Goal: Task Accomplishment & Management: Complete application form

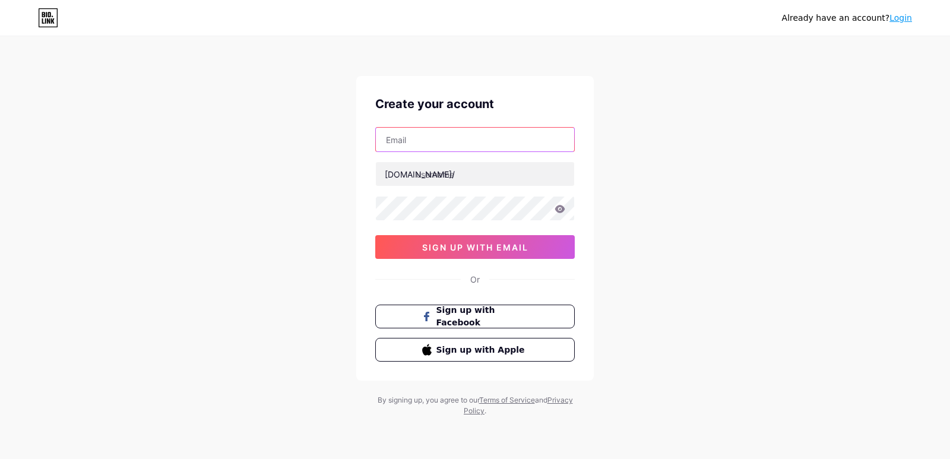
click at [434, 135] on input "text" at bounding box center [475, 140] width 198 height 24
type input "[EMAIL_ADDRESS][DOMAIN_NAME]"
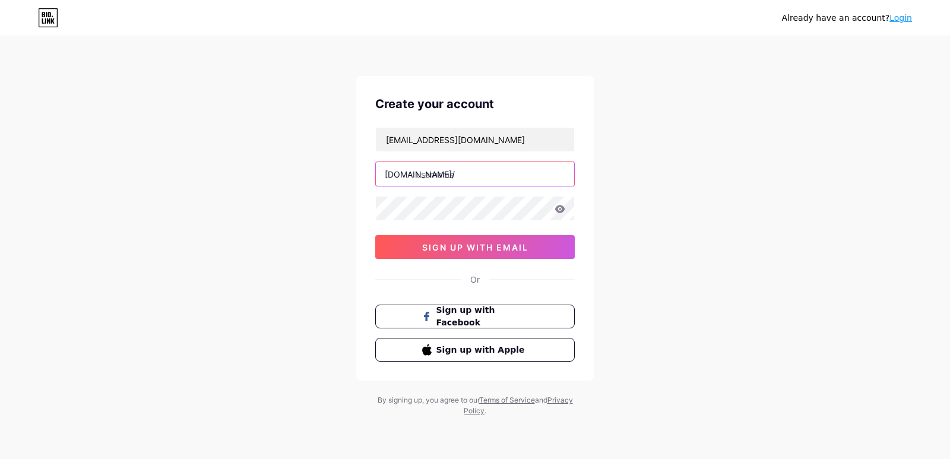
click at [464, 172] on input "text" at bounding box center [475, 174] width 198 height 24
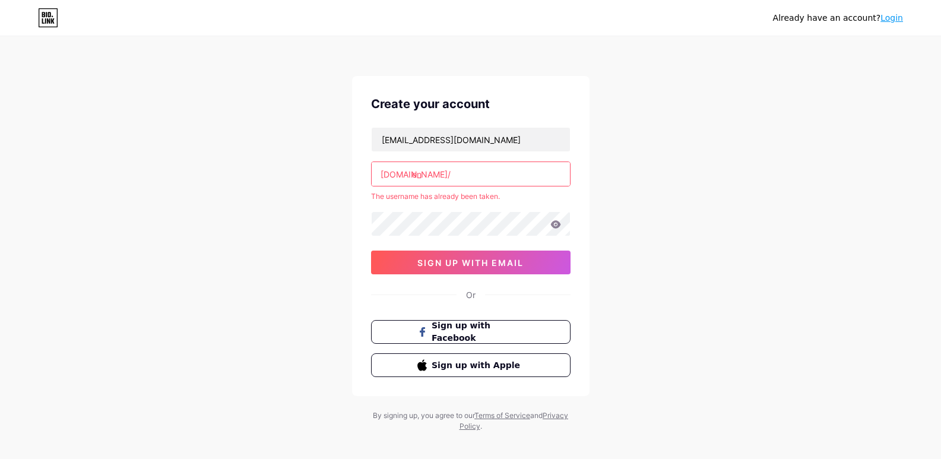
type input "e"
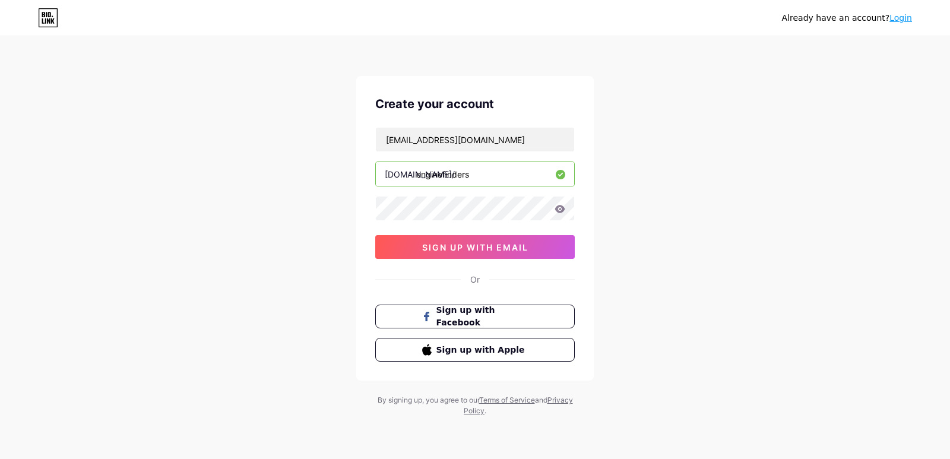
type input "enginefinders"
click at [463, 254] on button "sign up with email" at bounding box center [474, 247] width 199 height 24
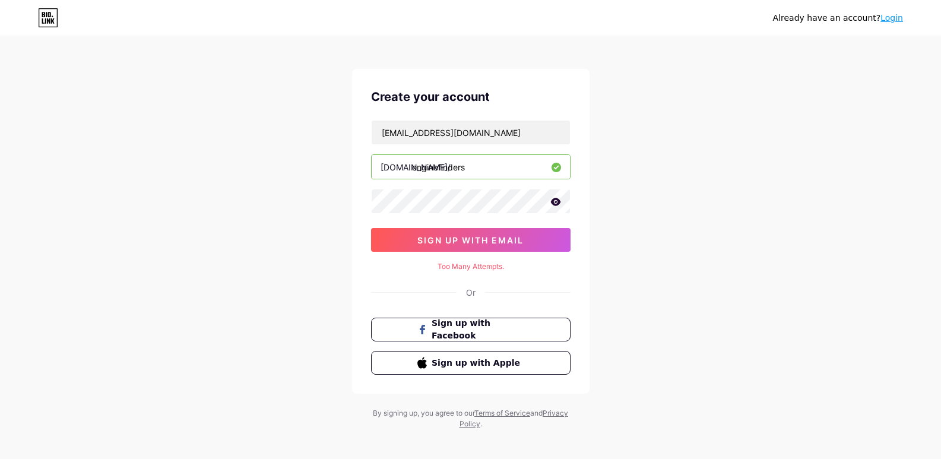
scroll to position [15, 0]
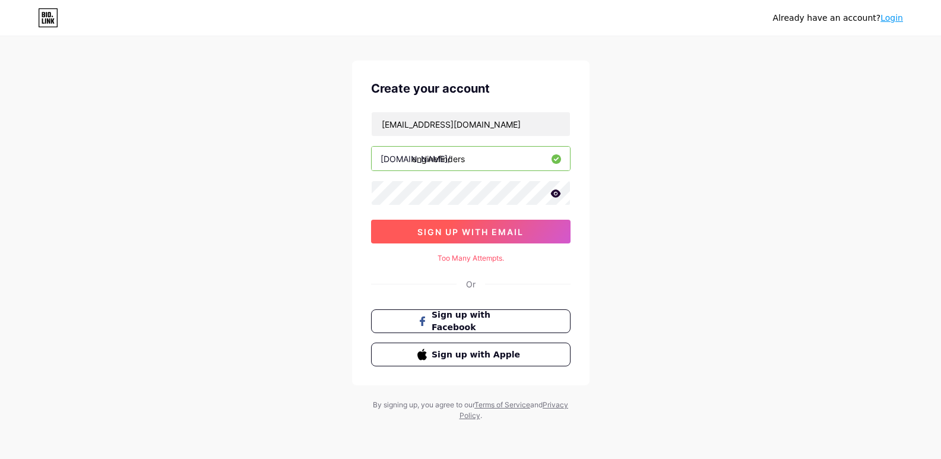
click at [472, 236] on span "sign up with email" at bounding box center [470, 232] width 106 height 10
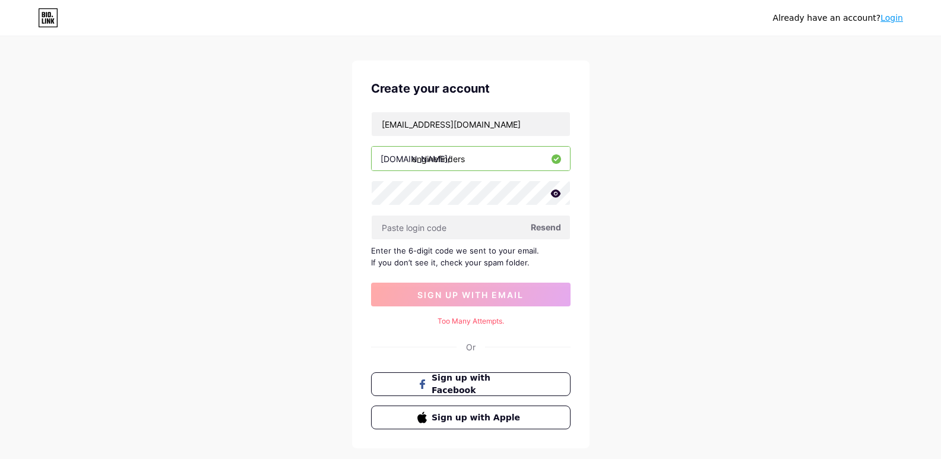
click at [543, 227] on span "Resend" at bounding box center [546, 227] width 30 height 12
click at [544, 226] on span "Resend" at bounding box center [546, 227] width 30 height 12
click at [557, 192] on icon at bounding box center [555, 193] width 10 height 8
click at [550, 228] on span "Resend" at bounding box center [546, 227] width 30 height 12
click at [551, 227] on span "Resend" at bounding box center [546, 227] width 30 height 12
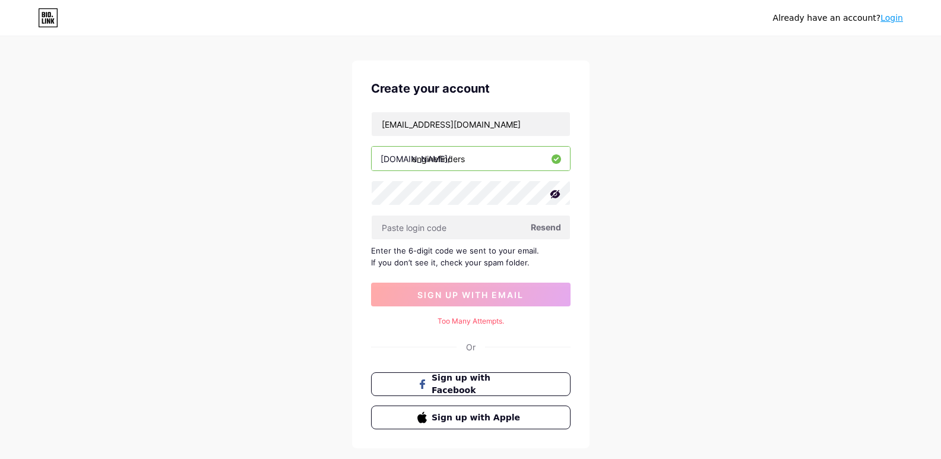
click at [898, 16] on link "Login" at bounding box center [891, 17] width 23 height 9
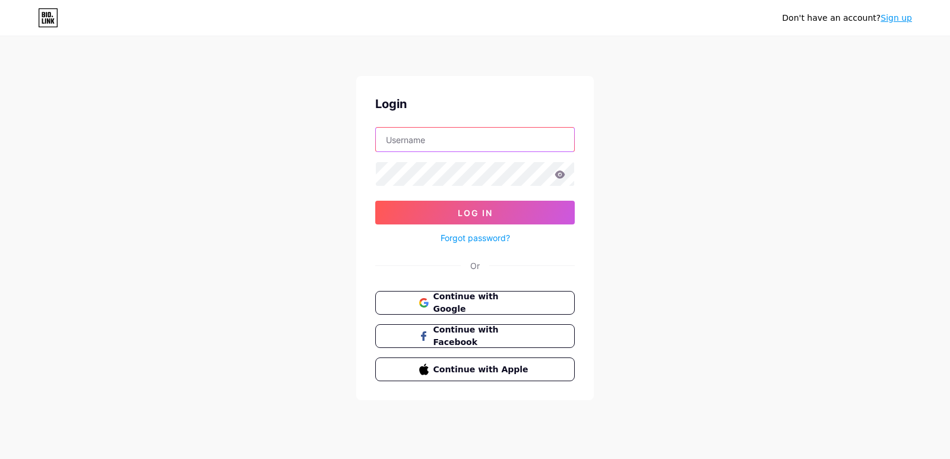
type input "[EMAIL_ADDRESS][DOMAIN_NAME]"
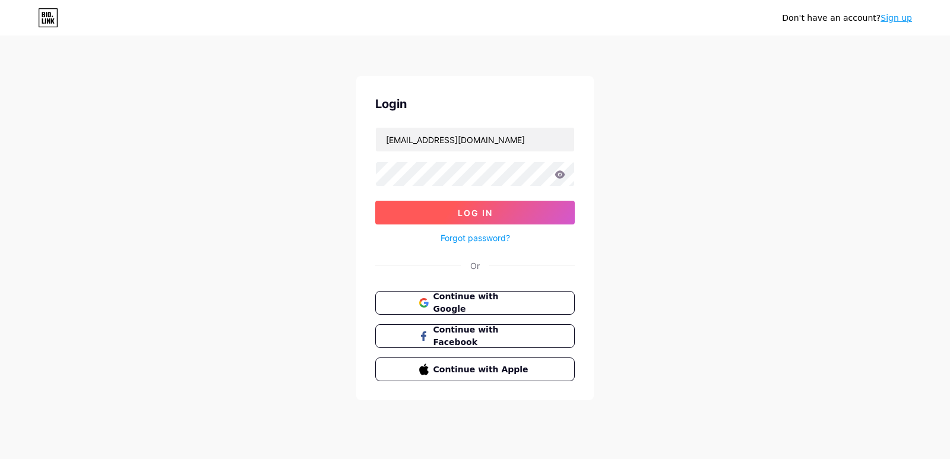
click at [481, 214] on span "Log In" at bounding box center [475, 213] width 35 height 10
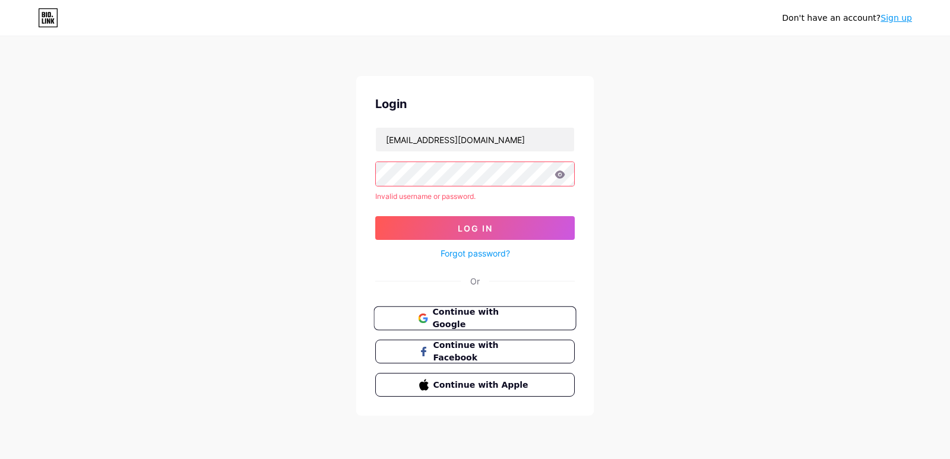
click at [465, 311] on span "Continue with Google" at bounding box center [481, 319] width 99 height 26
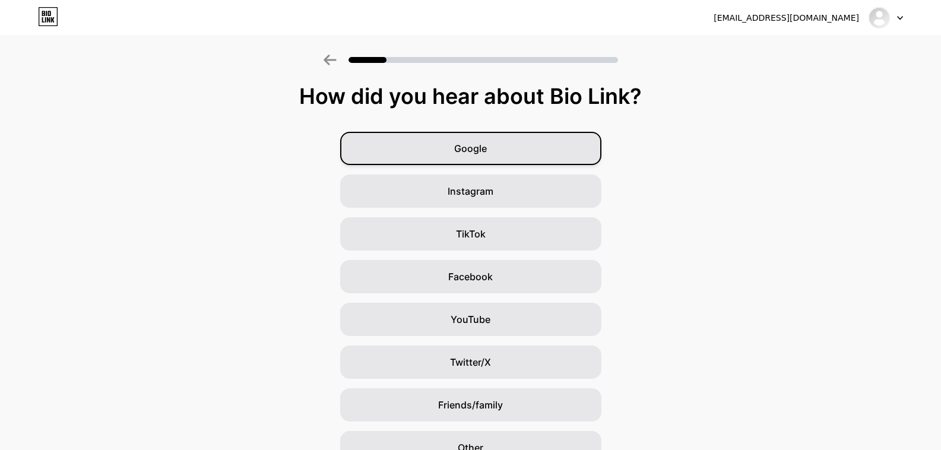
click at [425, 155] on div "Google" at bounding box center [470, 148] width 261 height 33
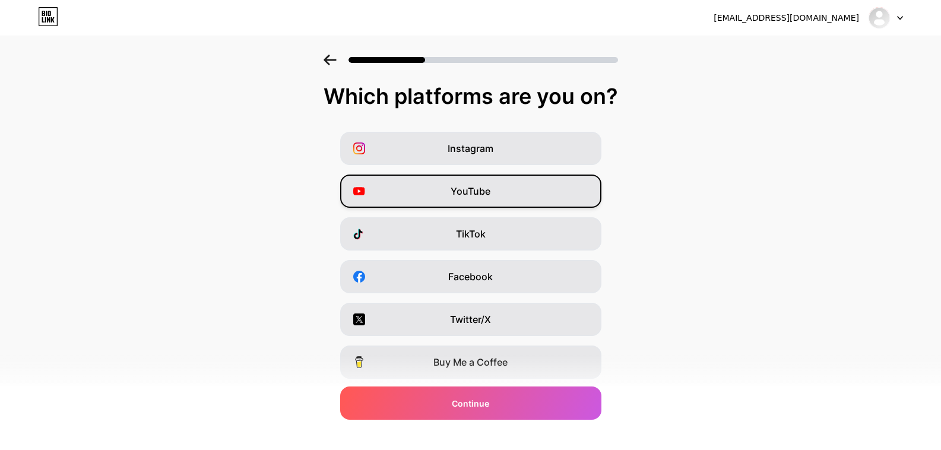
click at [439, 184] on div "YouTube" at bounding box center [470, 190] width 261 height 33
click at [439, 229] on div "TikTok" at bounding box center [470, 233] width 261 height 33
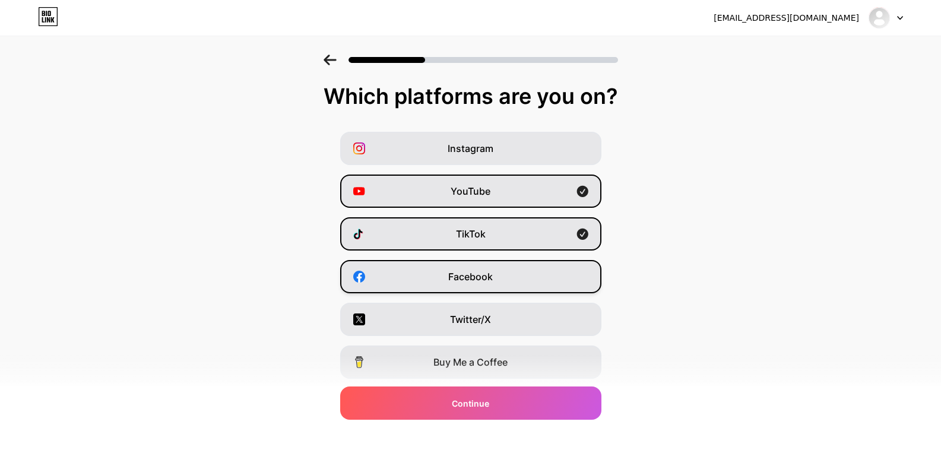
click at [442, 274] on div "Facebook" at bounding box center [470, 276] width 261 height 33
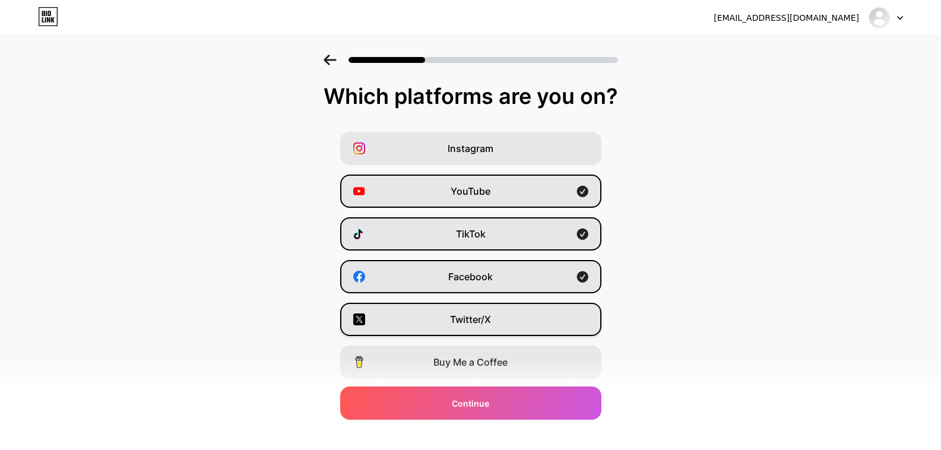
click at [444, 314] on div "Twitter/X" at bounding box center [470, 319] width 261 height 33
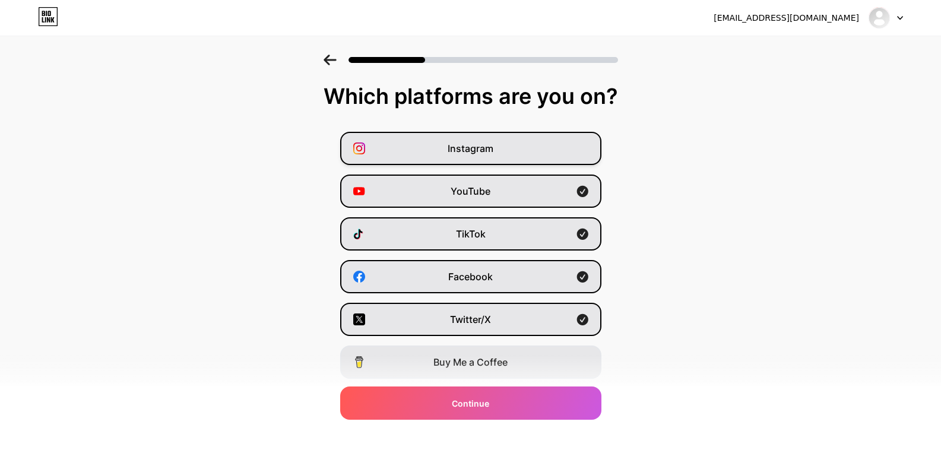
click at [510, 142] on div "Instagram" at bounding box center [470, 148] width 261 height 33
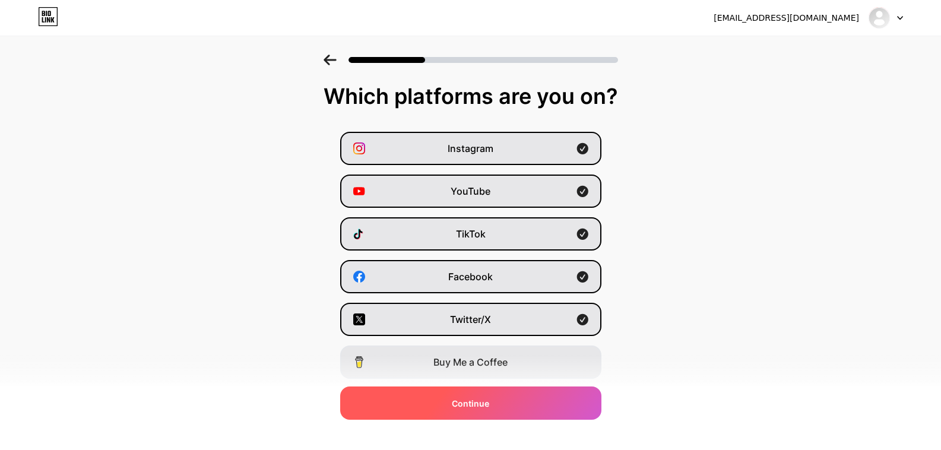
click at [465, 399] on span "Continue" at bounding box center [470, 403] width 37 height 12
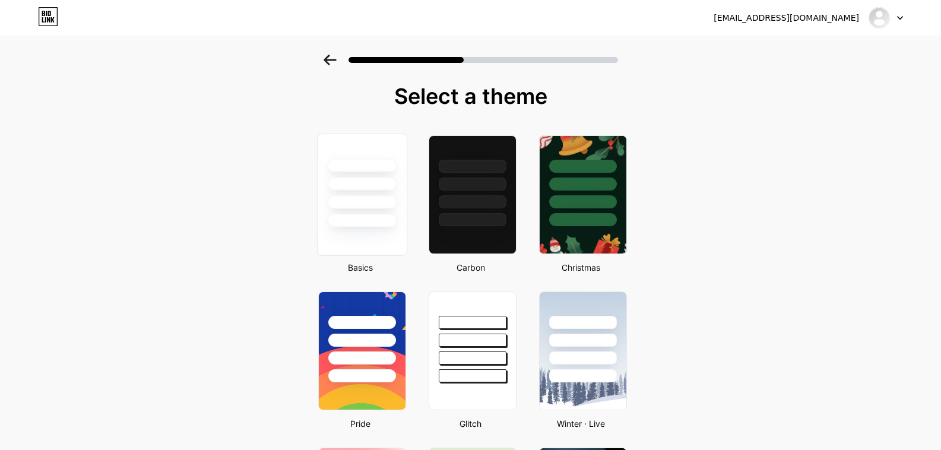
click at [391, 185] on div at bounding box center [361, 184] width 69 height 14
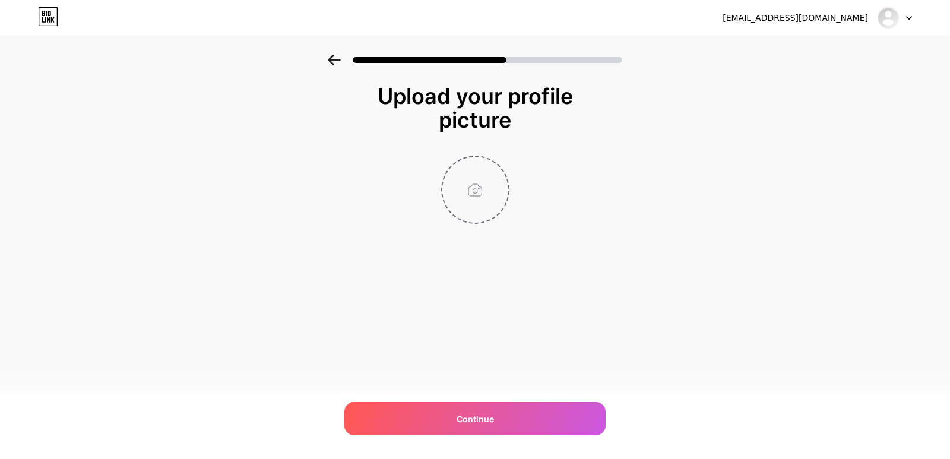
click at [484, 173] on input "file" at bounding box center [475, 190] width 66 height 66
type input "C:\fakepath\logo.png"
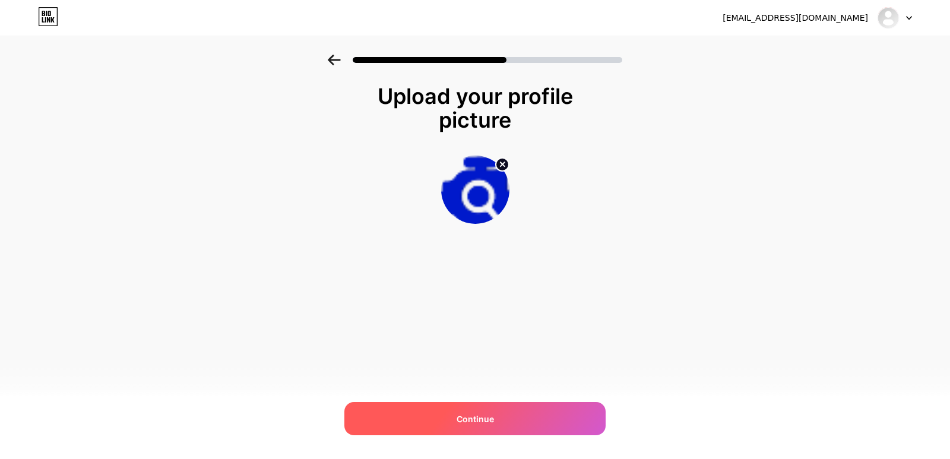
click at [442, 411] on div "Continue" at bounding box center [474, 418] width 261 height 33
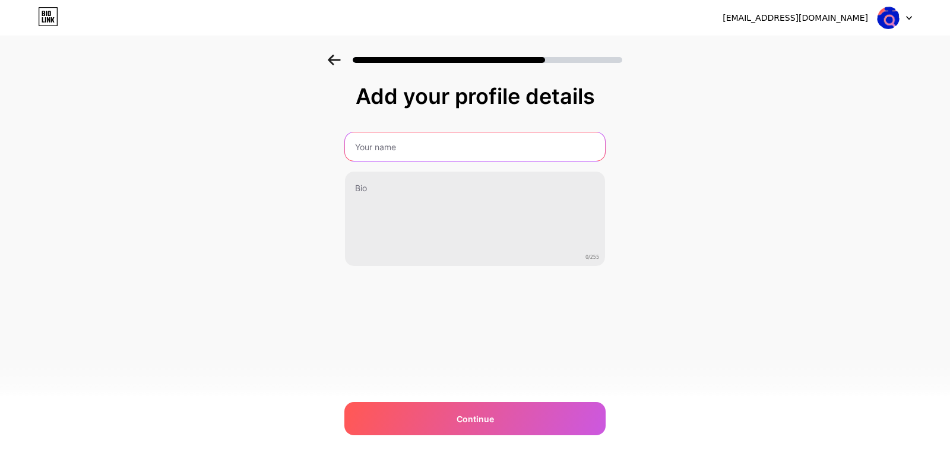
click at [447, 150] on input "text" at bounding box center [475, 146] width 260 height 28
click at [446, 147] on input "colin manro" at bounding box center [475, 146] width 262 height 28
type input "c"
click at [446, 147] on input "text" at bounding box center [475, 146] width 262 height 28
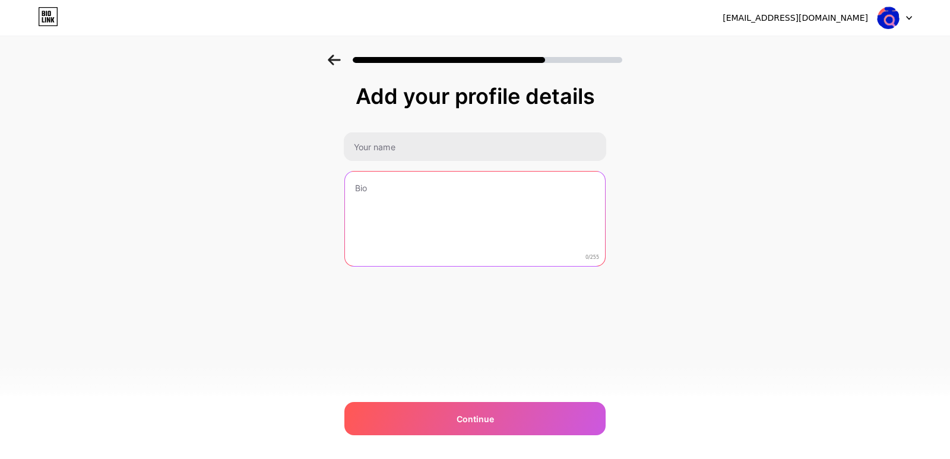
click at [445, 180] on textarea at bounding box center [475, 220] width 260 height 96
paste textarea "Engine Finders is the UK's top price comparison website for Used & Reconditione…"
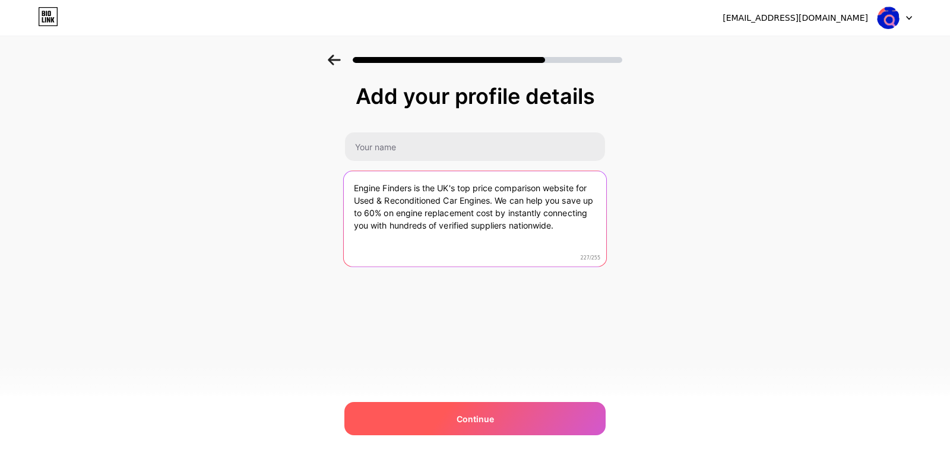
type textarea "Engine Finders is the UK's top price comparison website for Used & Reconditione…"
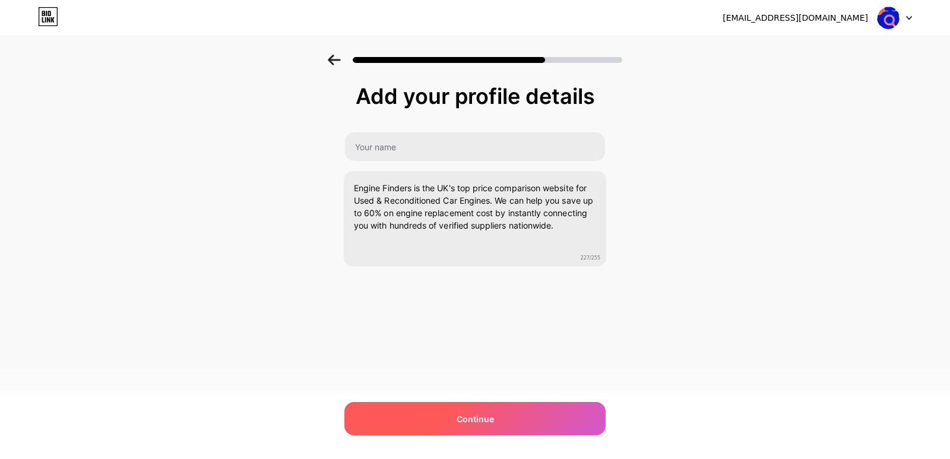
click at [482, 408] on div "Continue" at bounding box center [474, 418] width 261 height 33
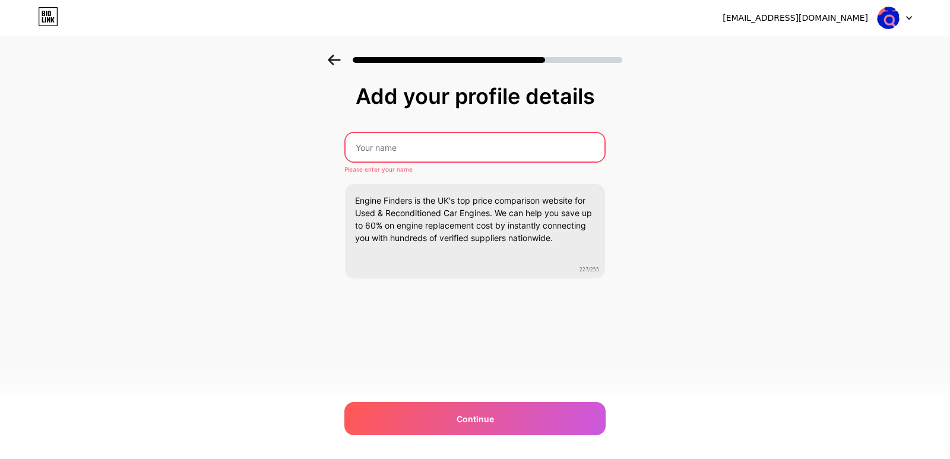
click at [414, 145] on input "text" at bounding box center [474, 147] width 259 height 28
type input "Engine Finders"
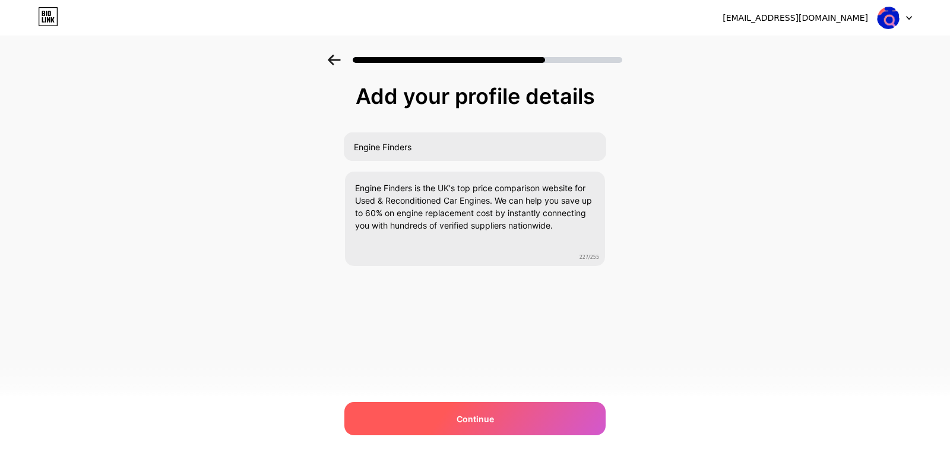
click at [457, 417] on span "Continue" at bounding box center [474, 418] width 37 height 12
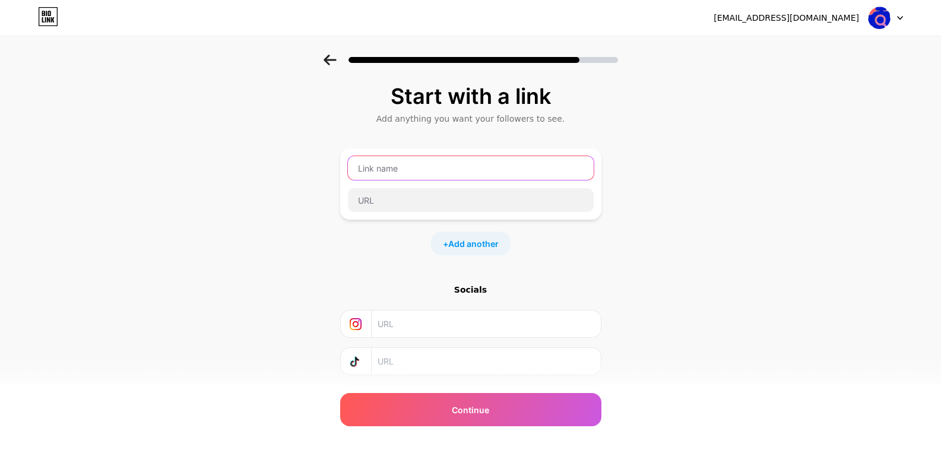
click at [424, 172] on input "text" at bounding box center [471, 168] width 246 height 24
click at [405, 319] on input "text" at bounding box center [484, 323] width 215 height 27
paste input "https://www.instagram.com/enginefinders/"
type input "https://www.instagram.com/enginefinders/"
click at [493, 363] on input "text" at bounding box center [484, 361] width 215 height 27
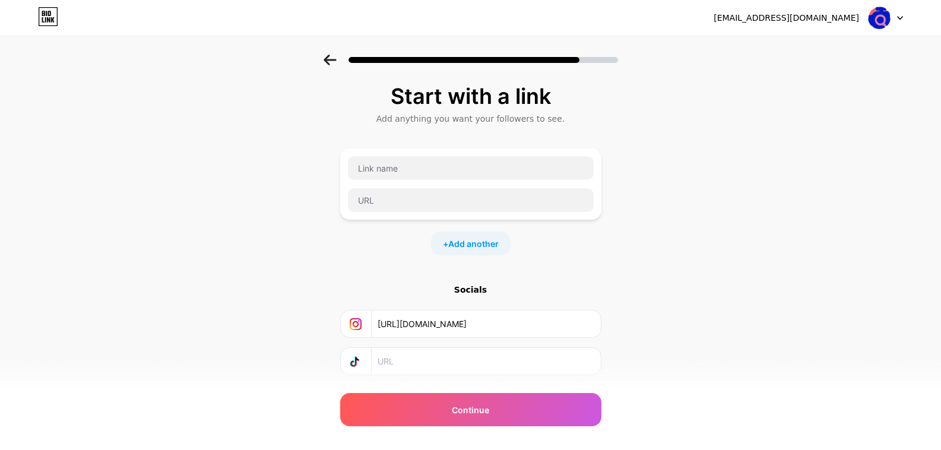
paste input "https://www.tiktok.com/@enginefinders"
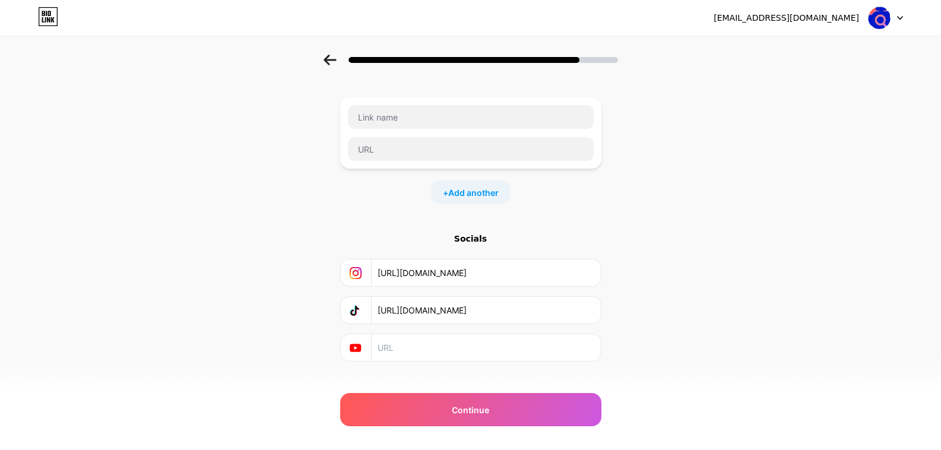
scroll to position [69, 0]
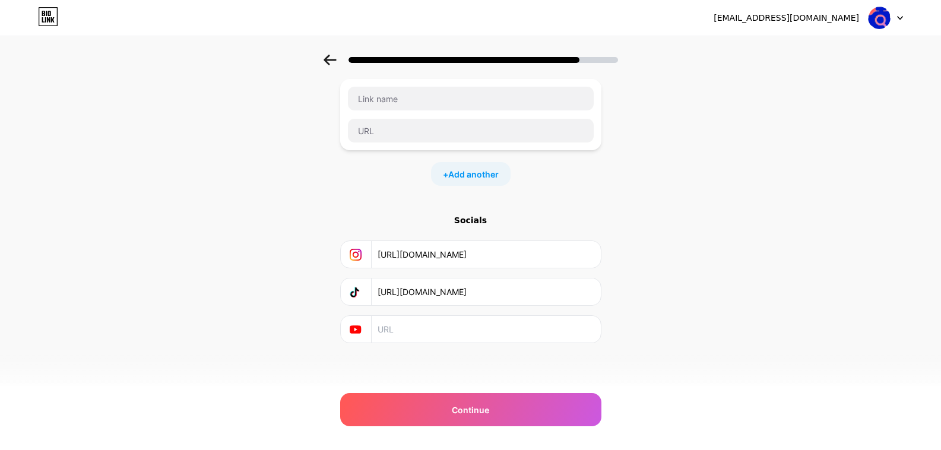
type input "https://www.tiktok.com/@enginefinders"
click at [479, 329] on input "text" at bounding box center [484, 329] width 215 height 27
paste input "https://www.youtube.com/@EngineFinders"
type input "https://www.youtube.com/@EngineFinders"
click at [447, 100] on input "text" at bounding box center [471, 99] width 246 height 24
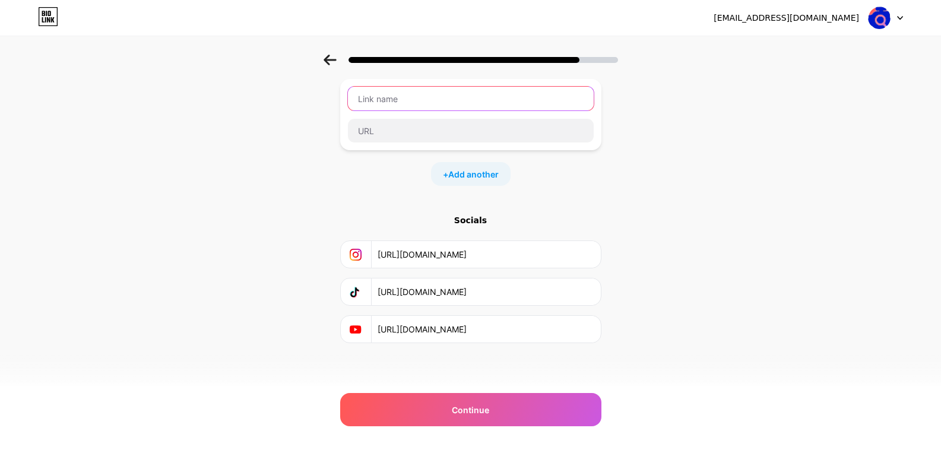
paste input "jaguar engine for sale"
type input "jaguar engine for sale"
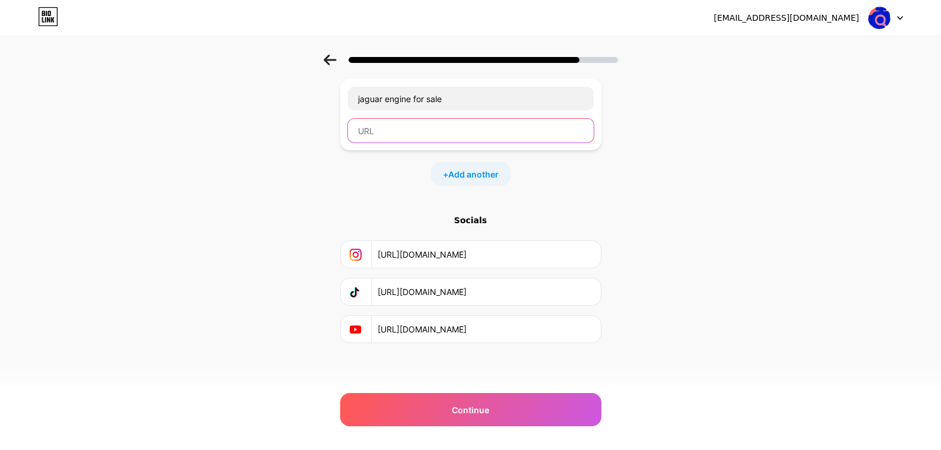
click at [429, 131] on input "text" at bounding box center [471, 131] width 246 height 24
paste input "https://enginefinders.co.uk/jaguar-engines"
type input "https://enginefinders.co.uk/jaguar-engines"
click at [457, 172] on span "Add another" at bounding box center [473, 174] width 50 height 12
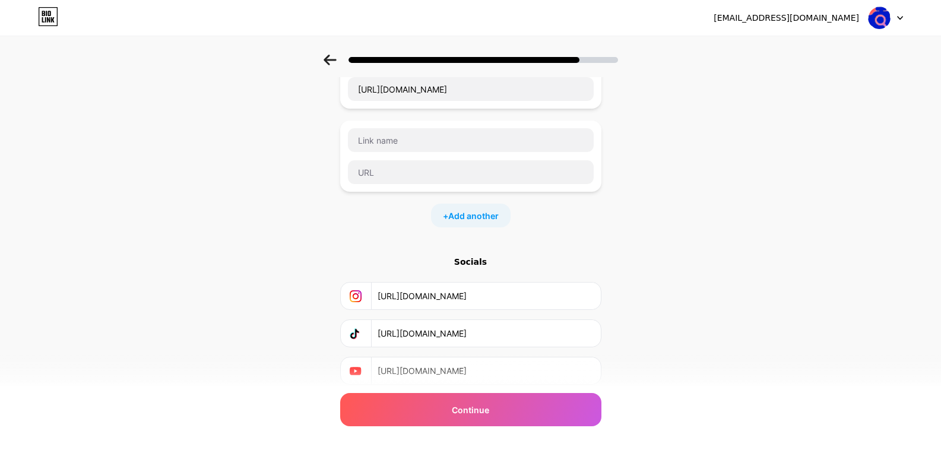
scroll to position [153, 0]
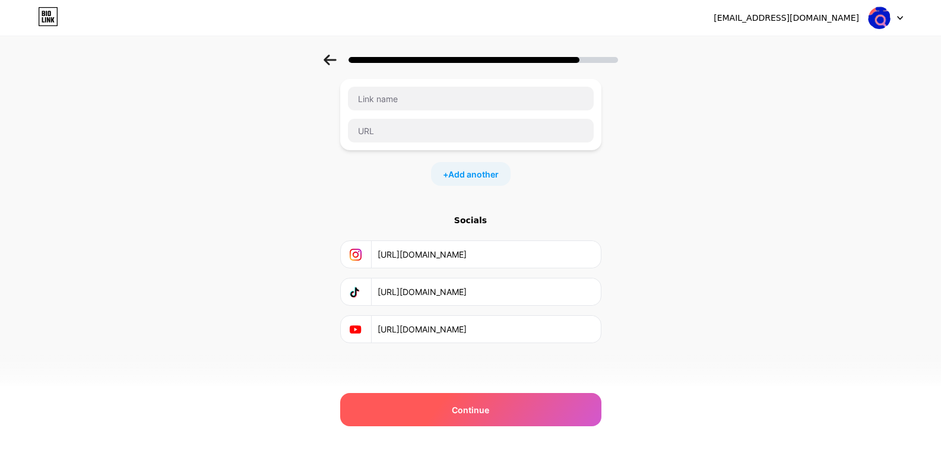
click at [489, 411] on span "Continue" at bounding box center [470, 410] width 37 height 12
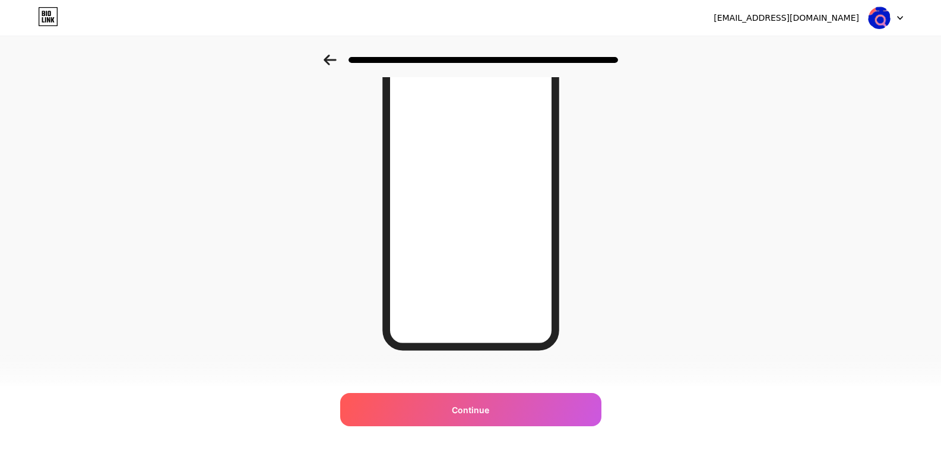
scroll to position [147, 0]
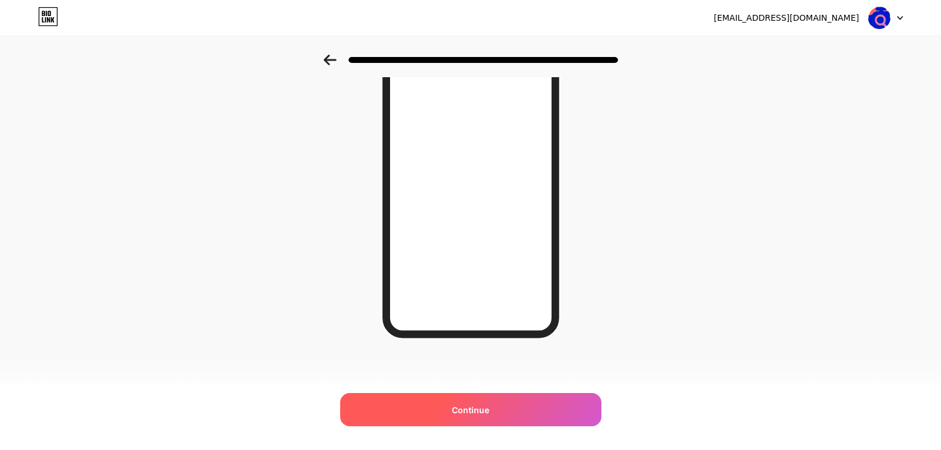
click at [489, 408] on span "Continue" at bounding box center [470, 410] width 37 height 12
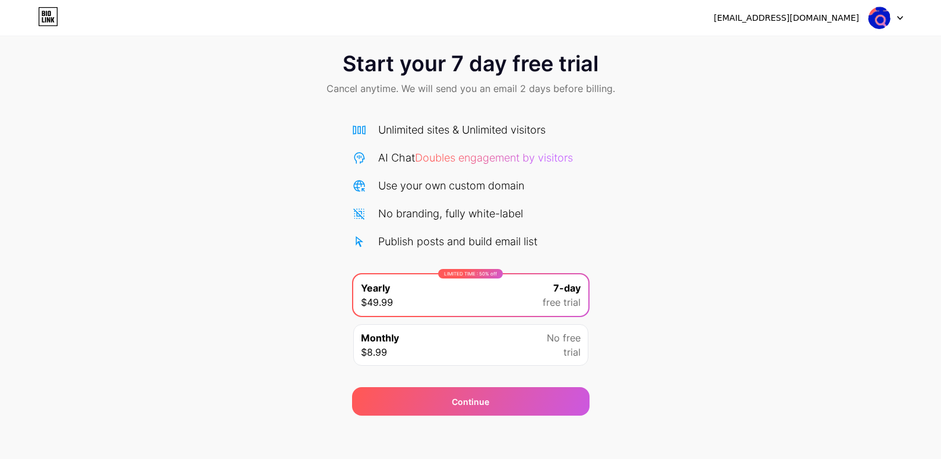
scroll to position [19, 0]
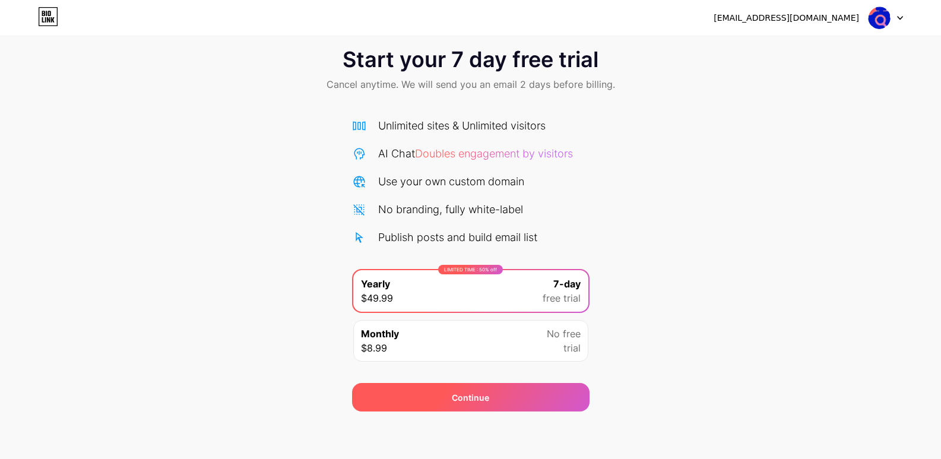
click at [474, 394] on div "Continue" at bounding box center [470, 397] width 37 height 12
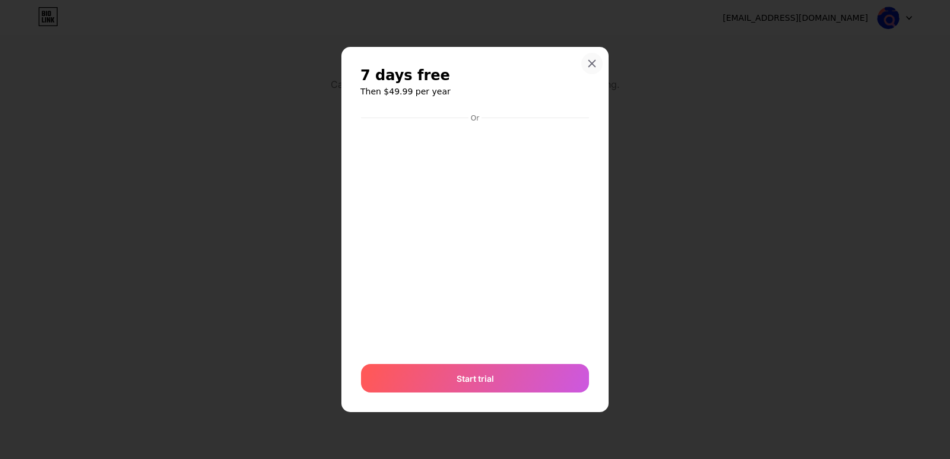
click at [593, 61] on icon at bounding box center [591, 63] width 9 height 9
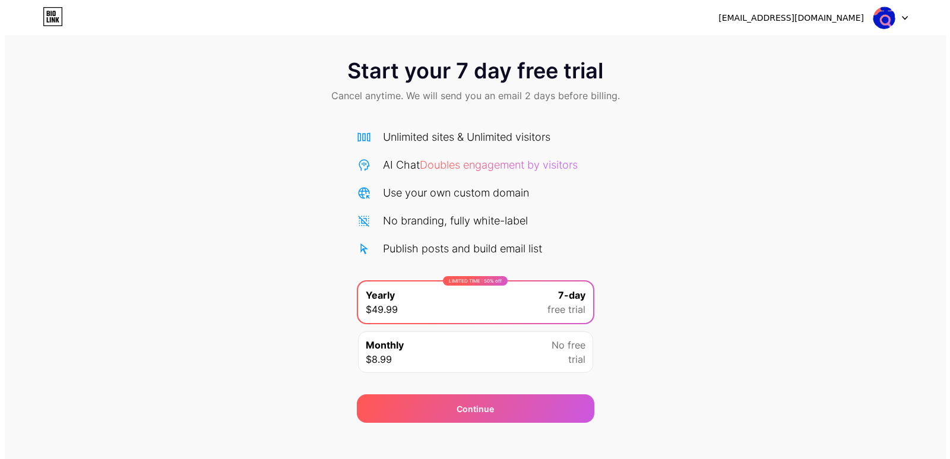
scroll to position [0, 0]
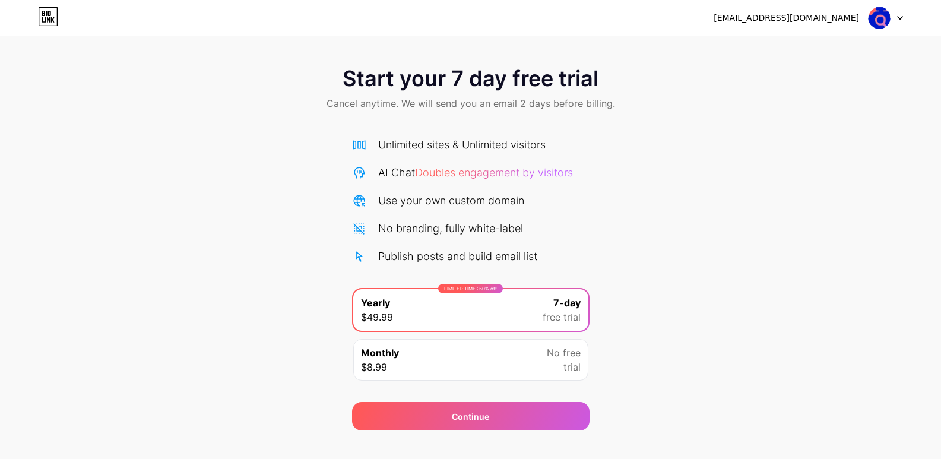
click at [897, 14] on div at bounding box center [885, 17] width 34 height 21
click at [691, 92] on div "Start your 7 day free trial Cancel anytime. We will send you an email 2 days be…" at bounding box center [470, 90] width 941 height 70
click at [883, 15] on img at bounding box center [879, 18] width 23 height 23
click at [669, 129] on div "Start your 7 day free trial Cancel anytime. We will send you an email 2 days be…" at bounding box center [470, 243] width 941 height 376
click at [488, 303] on div "LIMITED TIME : 50% off Yearly $49.99 7-day free trial" at bounding box center [470, 310] width 235 height 42
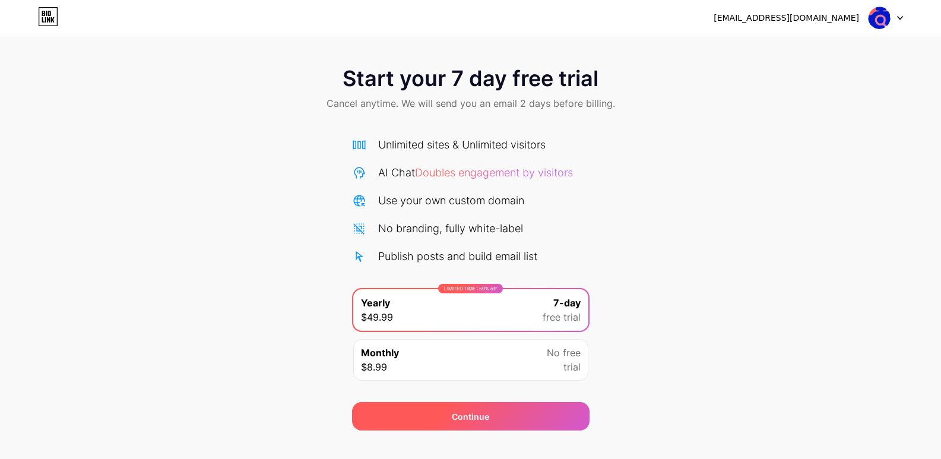
click at [469, 417] on div "Continue" at bounding box center [470, 416] width 37 height 12
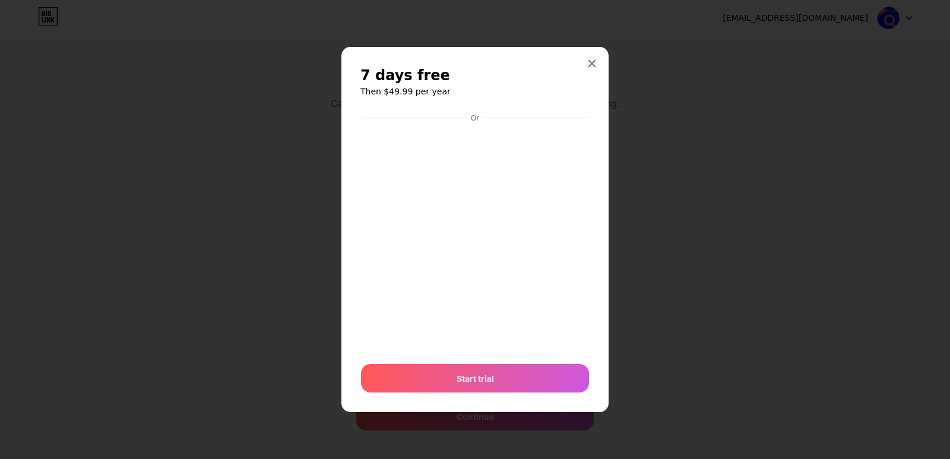
click at [686, 233] on div at bounding box center [475, 229] width 950 height 459
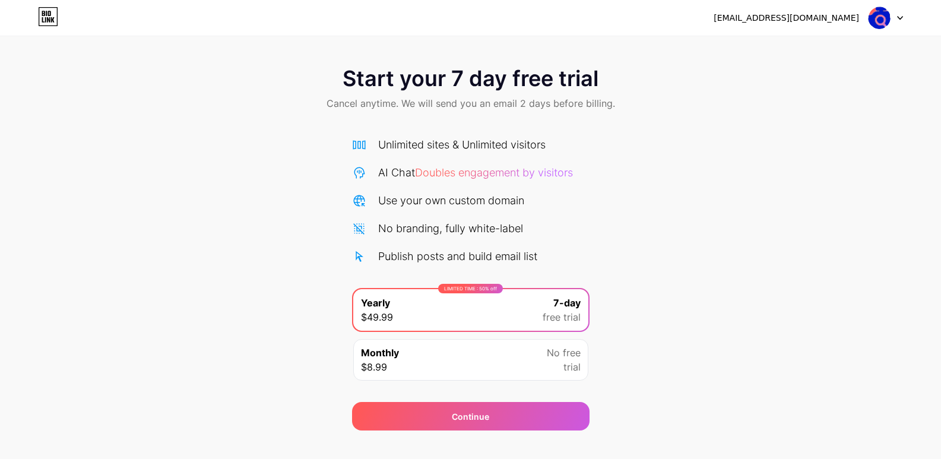
click at [520, 309] on div "LIMITED TIME : 50% off Yearly $49.99 7-day free trial" at bounding box center [470, 310] width 235 height 42
click at [478, 412] on div "Continue" at bounding box center [470, 416] width 37 height 12
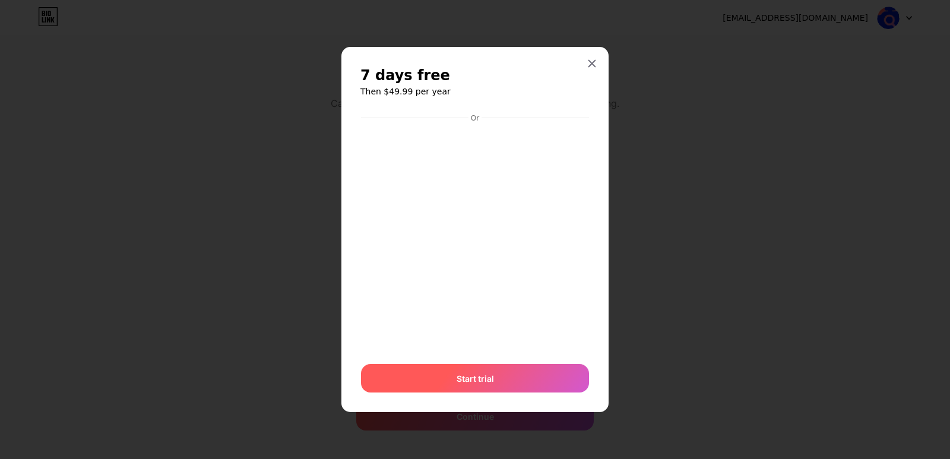
click at [482, 368] on div "Start trial" at bounding box center [475, 378] width 228 height 28
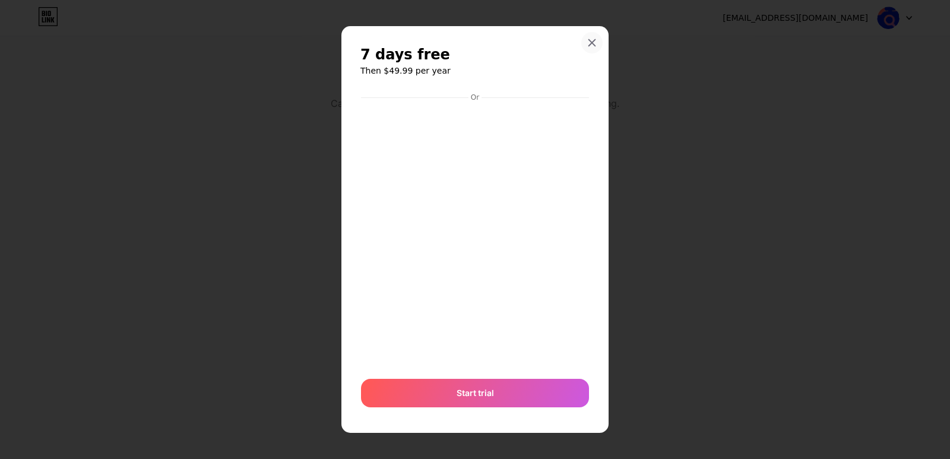
click at [586, 42] on div at bounding box center [591, 42] width 21 height 21
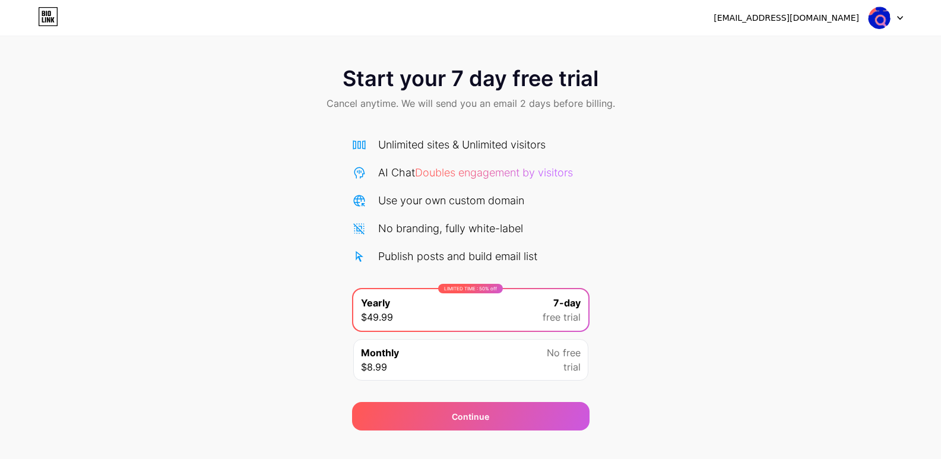
click at [52, 20] on icon at bounding box center [53, 19] width 4 height 5
click at [882, 21] on img at bounding box center [879, 18] width 23 height 23
click at [831, 48] on li "Logout" at bounding box center [828, 49] width 147 height 32
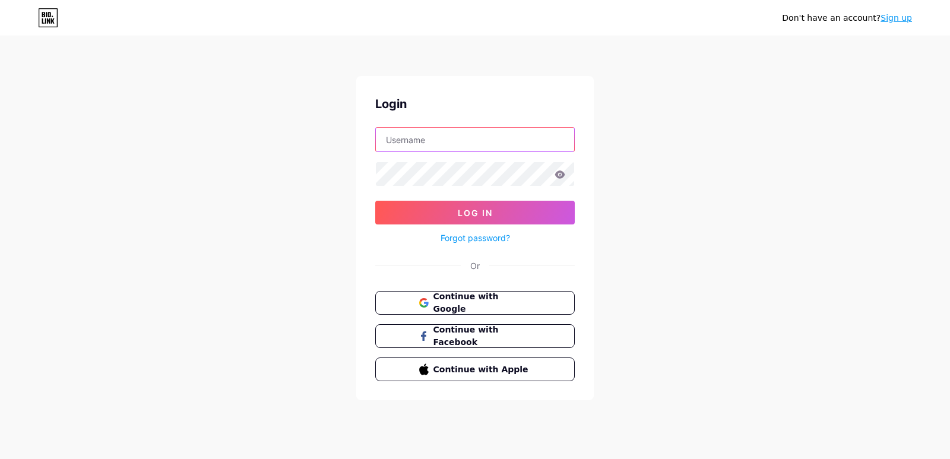
type input "[EMAIL_ADDRESS][DOMAIN_NAME]"
